Goal: Information Seeking & Learning: Find specific fact

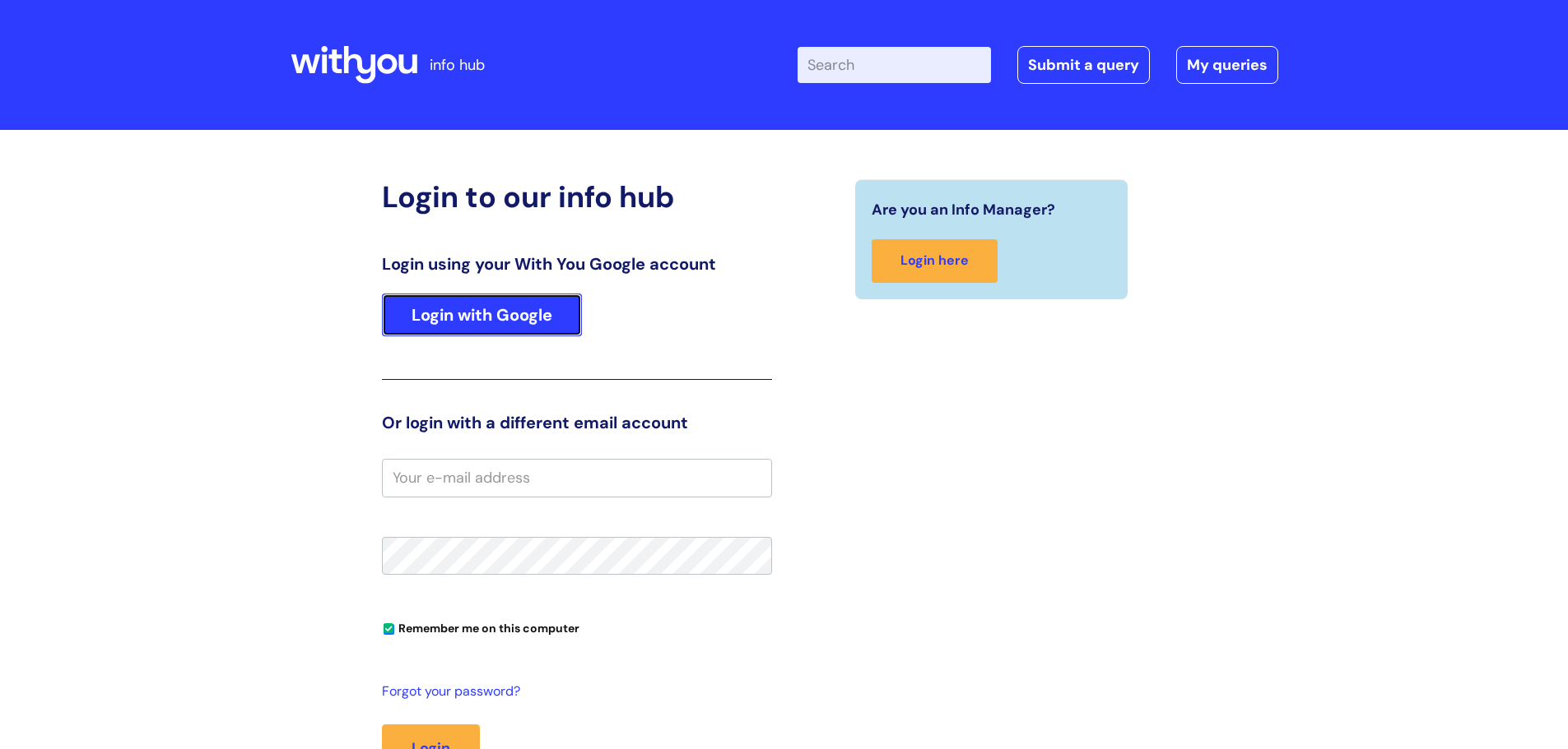
click at [503, 322] on link "Login with Google" at bounding box center [482, 315] width 200 height 43
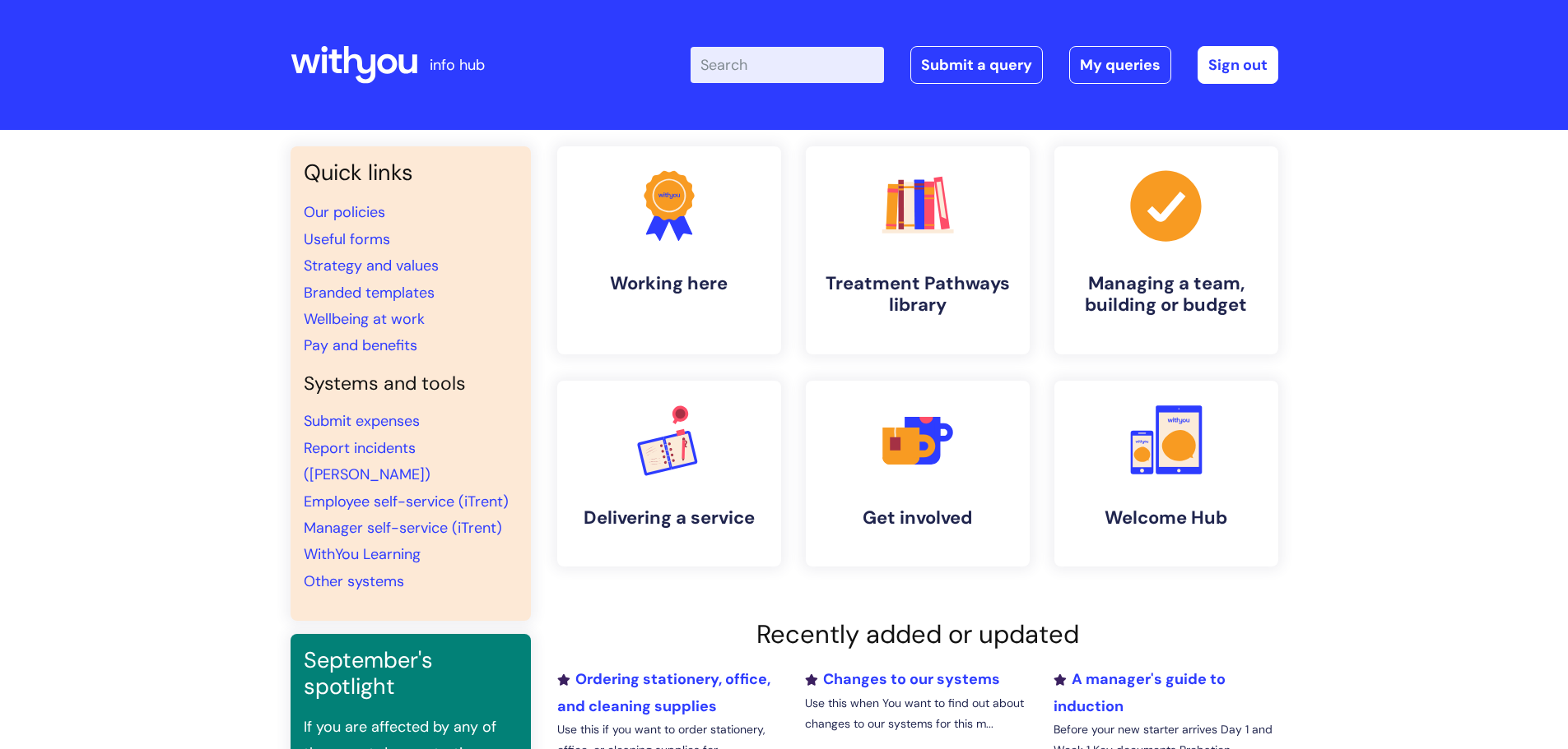
click at [777, 57] on input "Enter your search term here..." at bounding box center [786, 65] width 193 height 36
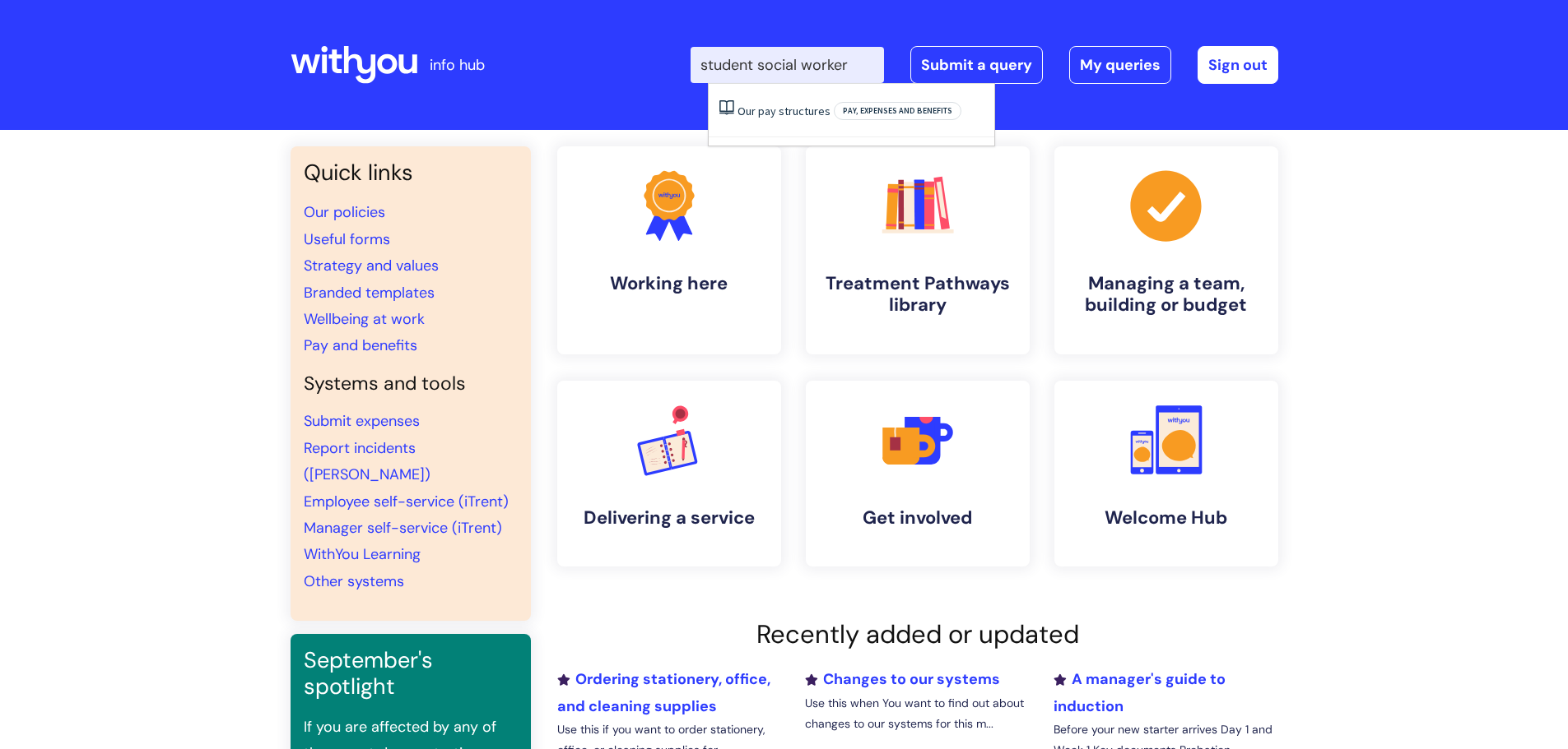
type input "student social worker"
click button "Search" at bounding box center [0, 0] width 0 height 0
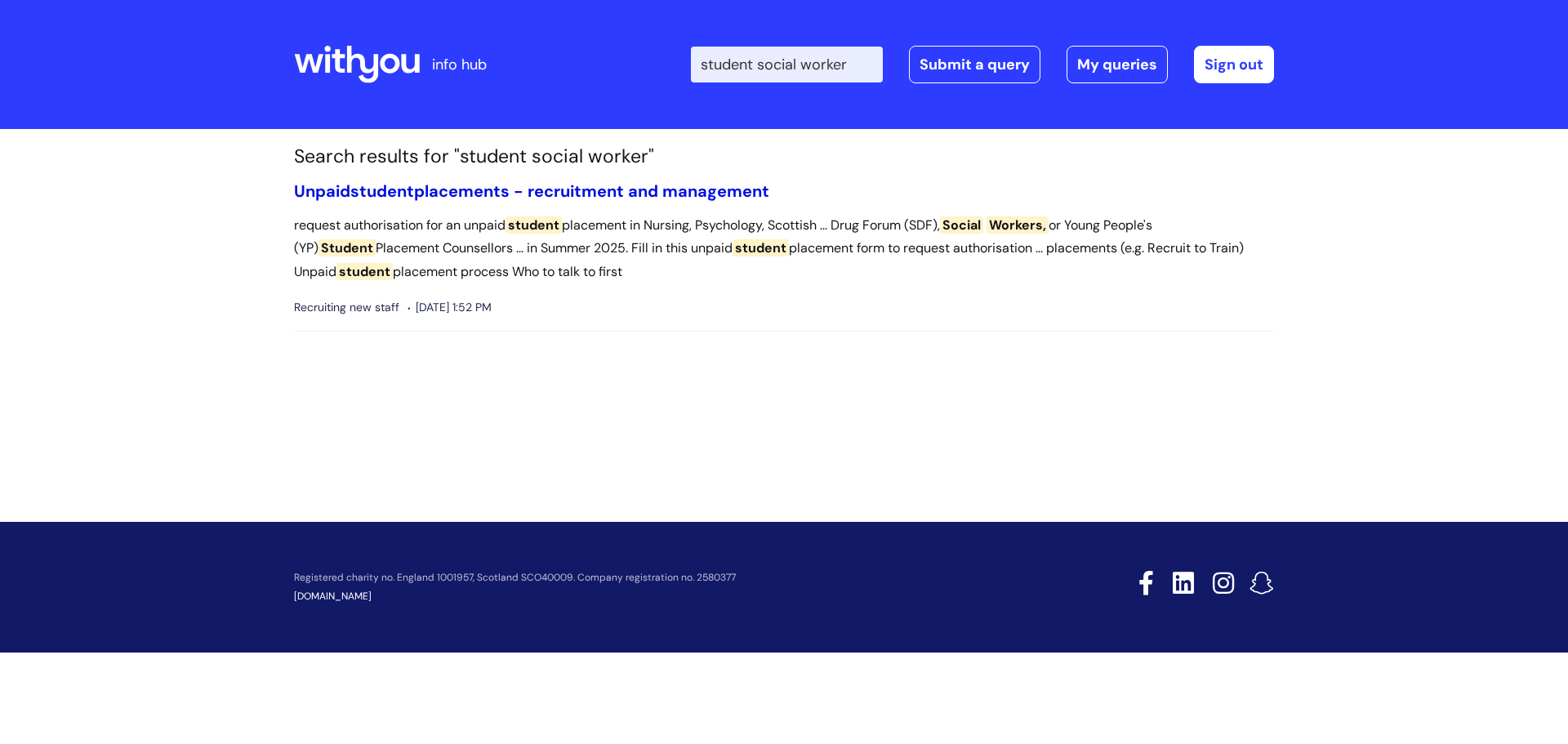
click at [577, 188] on link "Unpaid student placements - recruitment and management" at bounding box center [532, 191] width 475 height 21
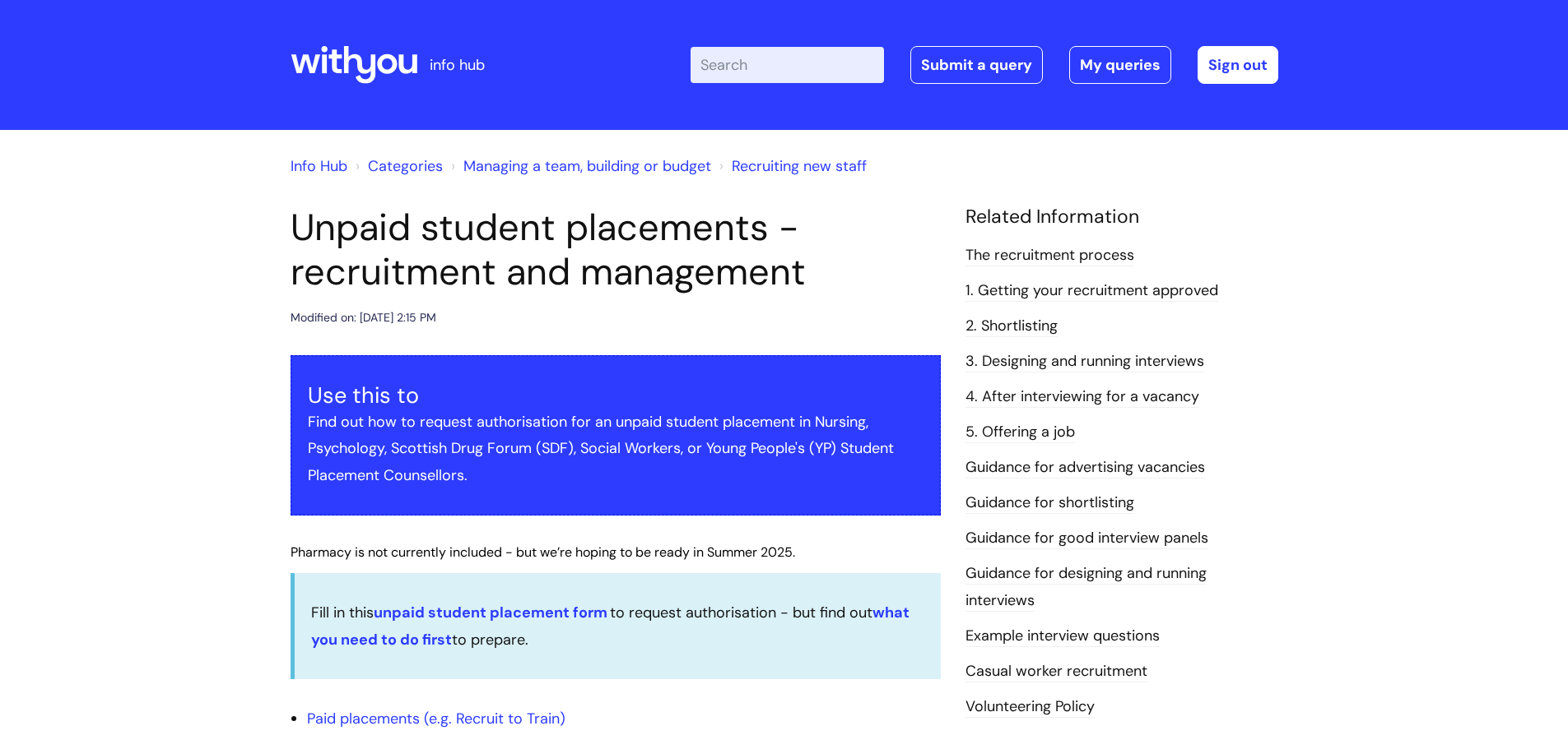
click at [805, 66] on input "Enter your search term here..." at bounding box center [786, 65] width 193 height 36
type input "brand centre"
click button "Search" at bounding box center [0, 0] width 0 height 0
